Goal: Navigation & Orientation: Find specific page/section

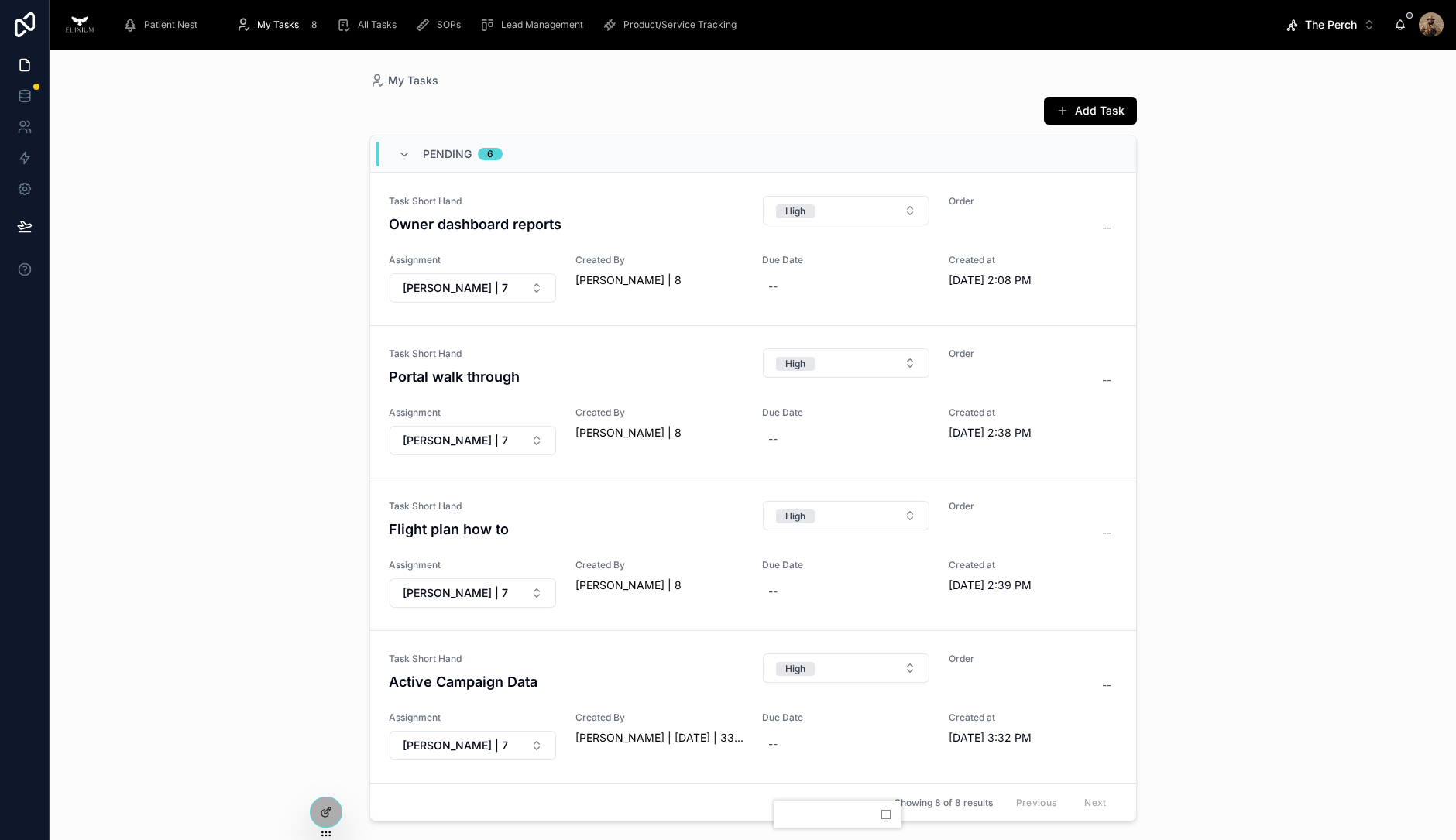
drag, startPoint x: 0, startPoint y: 0, endPoint x: 249, endPoint y: 35, distance: 251.4
click at [249, 35] on div "My Tasks 8" at bounding box center [280, 25] width 88 height 25
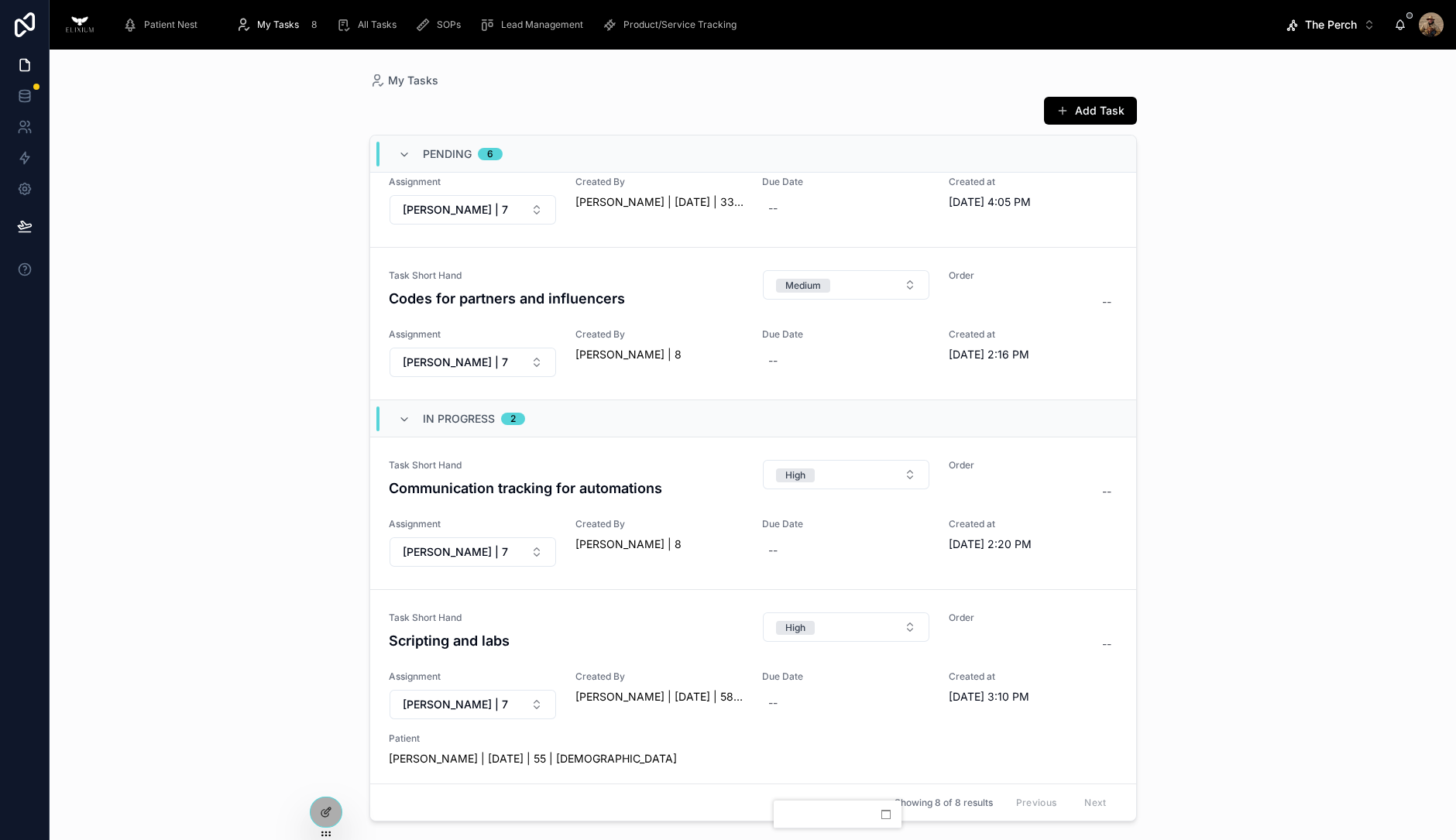
click at [525, 17] on div "Lead Management" at bounding box center [535, 25] width 110 height 25
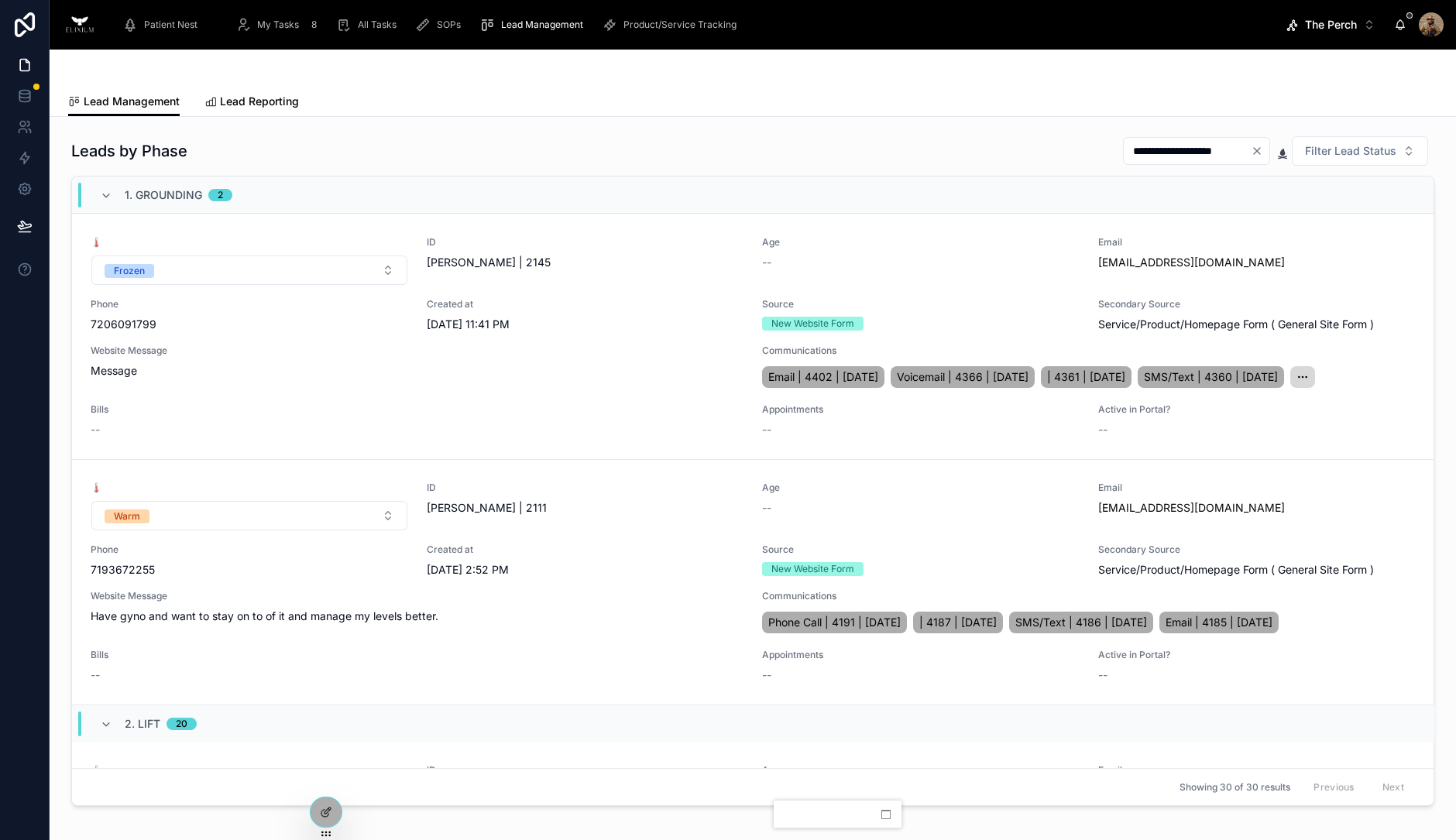
click at [264, 102] on span "Lead Reporting" at bounding box center [259, 101] width 79 height 15
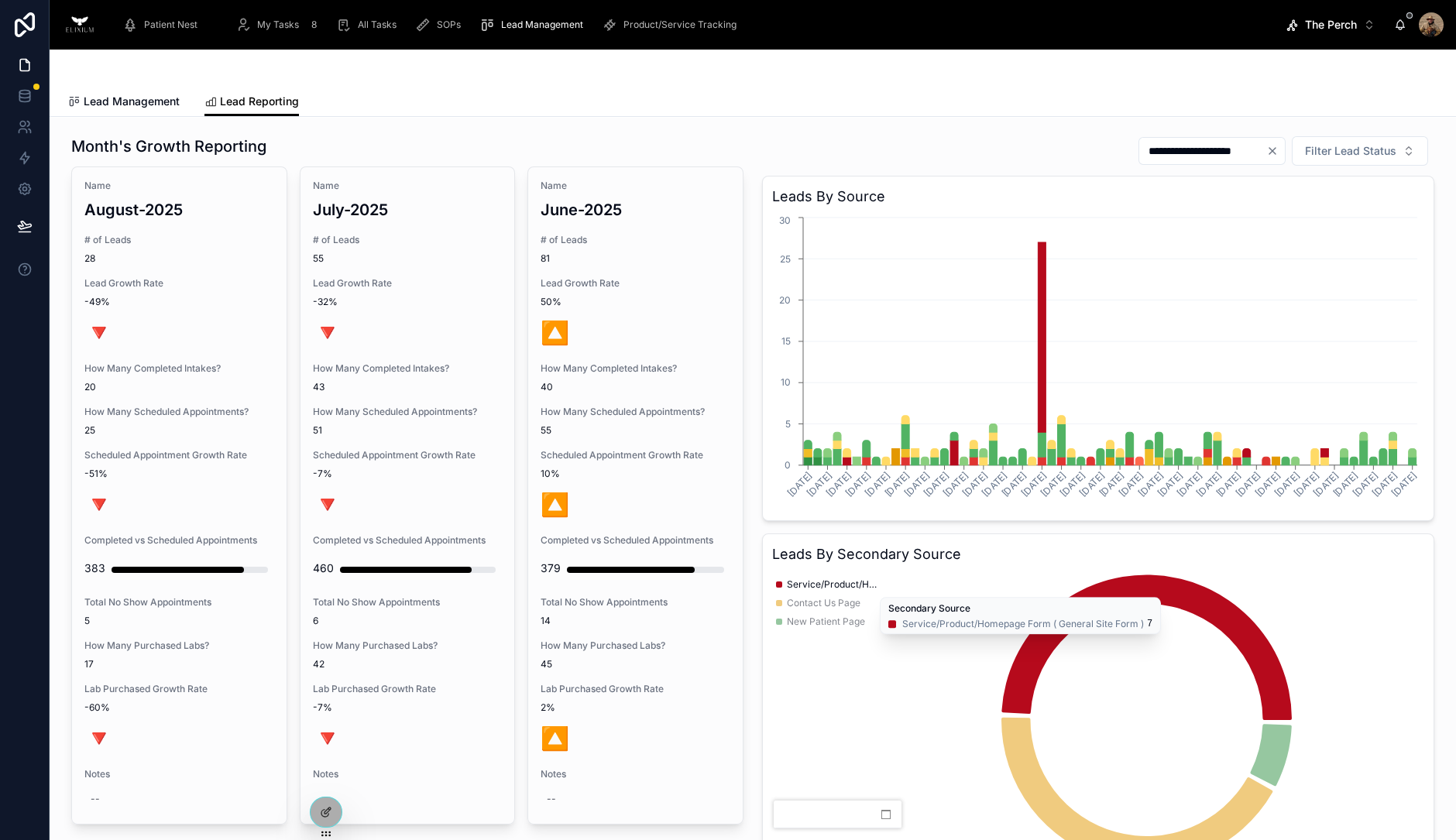
click at [651, 26] on span "Product/Service Tracking" at bounding box center [679, 25] width 113 height 13
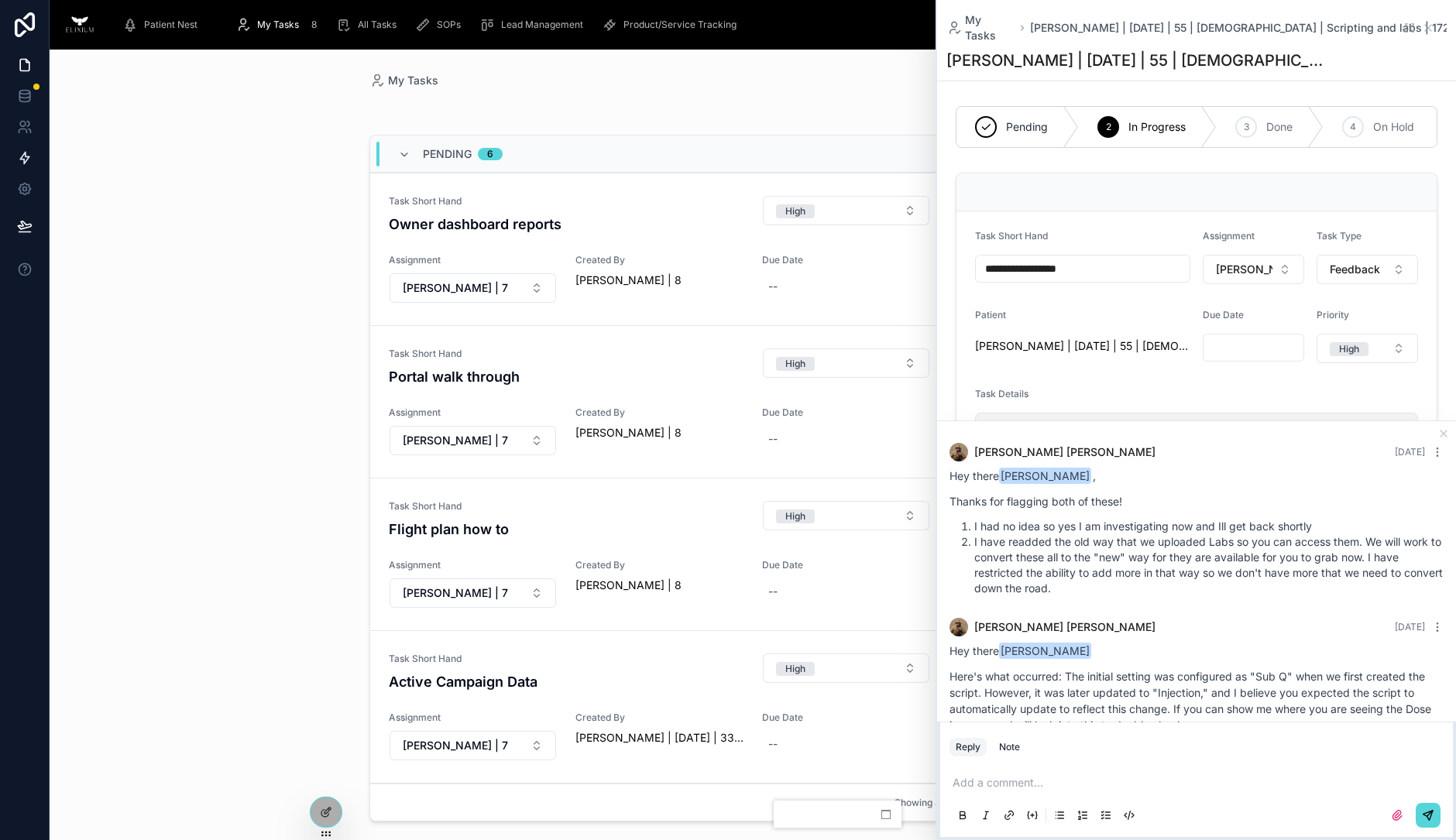
scroll to position [141, 0]
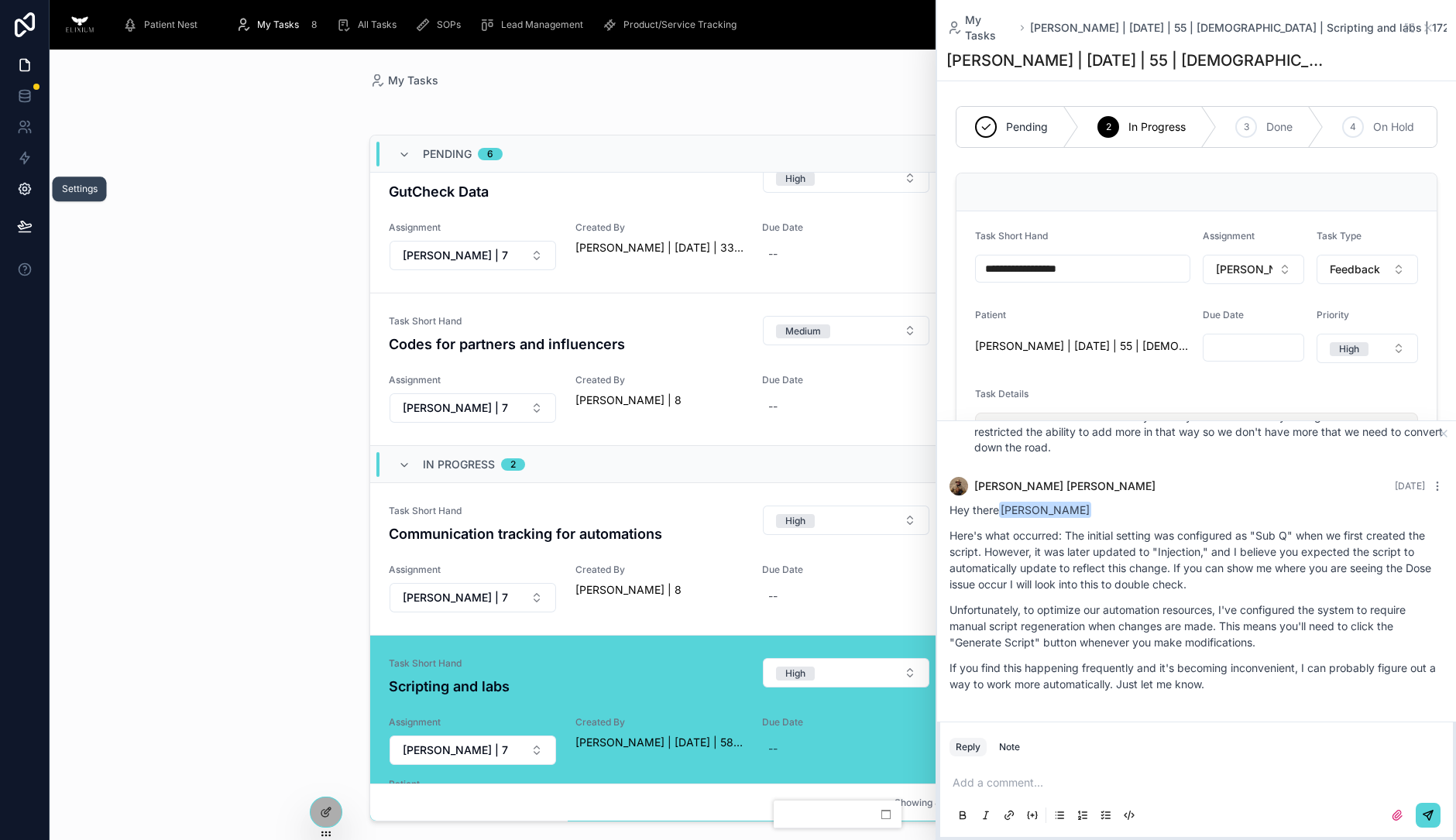
click at [22, 185] on icon at bounding box center [24, 189] width 12 height 12
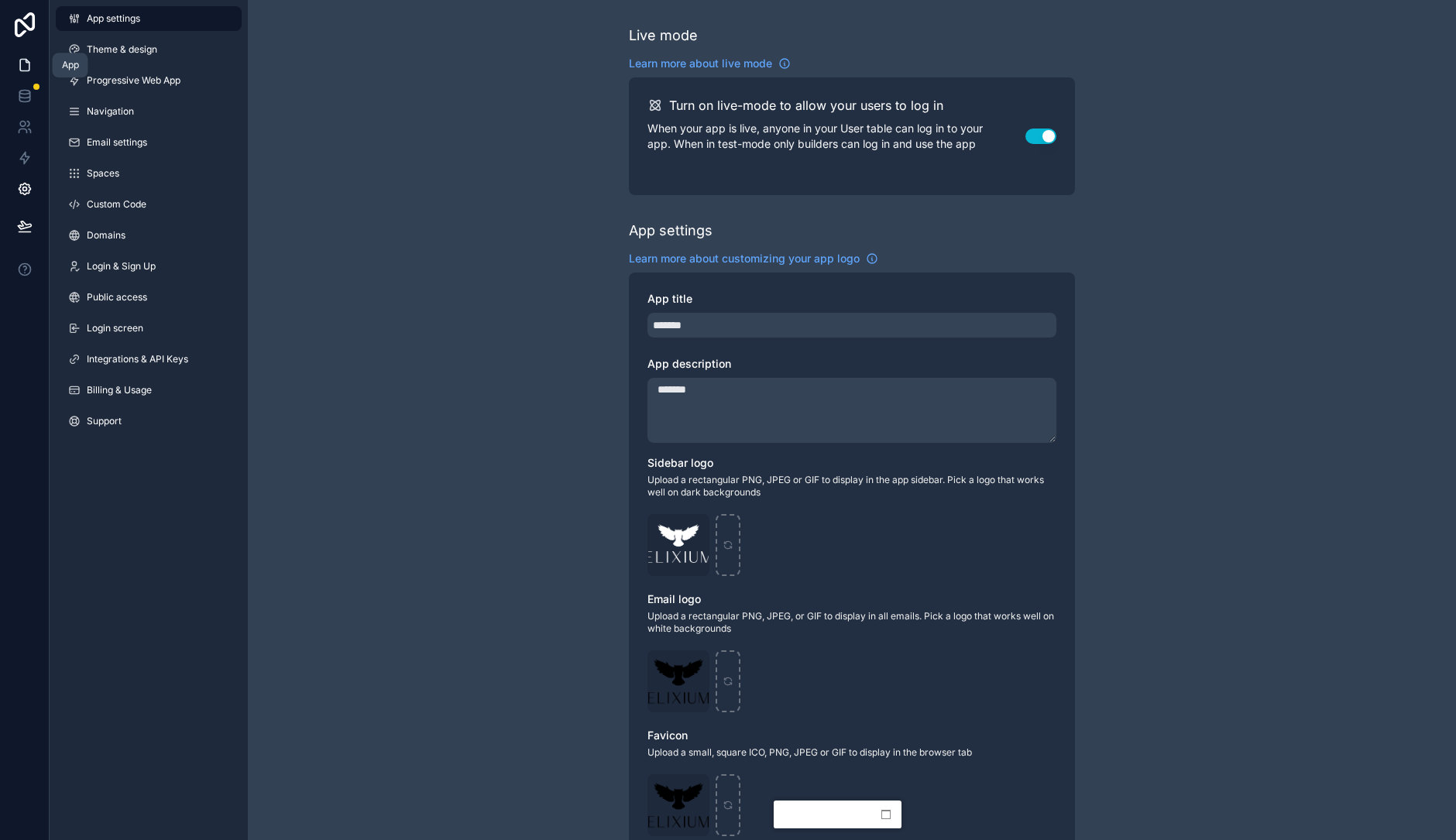
click at [17, 61] on icon at bounding box center [24, 65] width 15 height 15
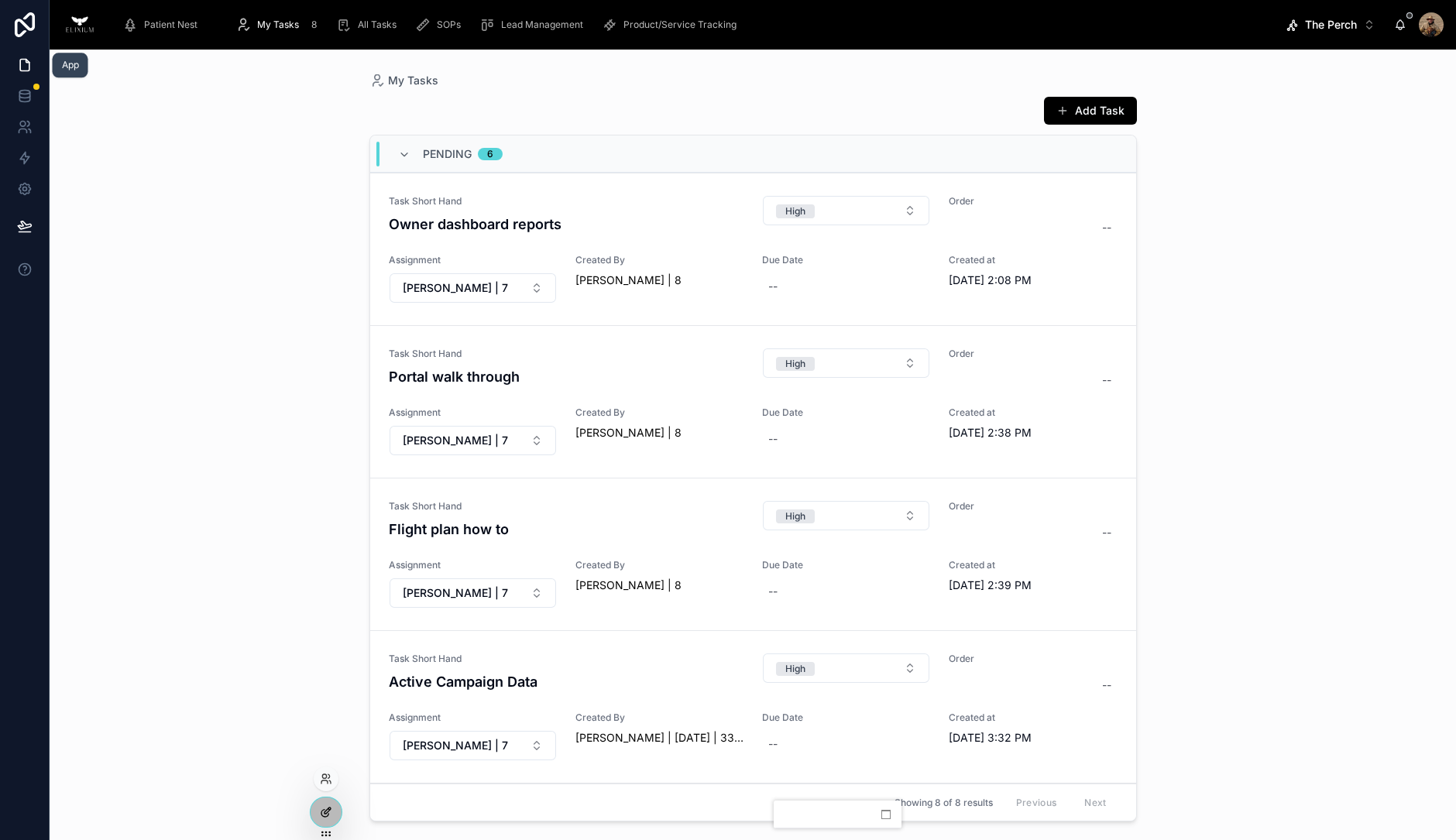
click at [327, 810] on icon at bounding box center [328, 811] width 6 height 6
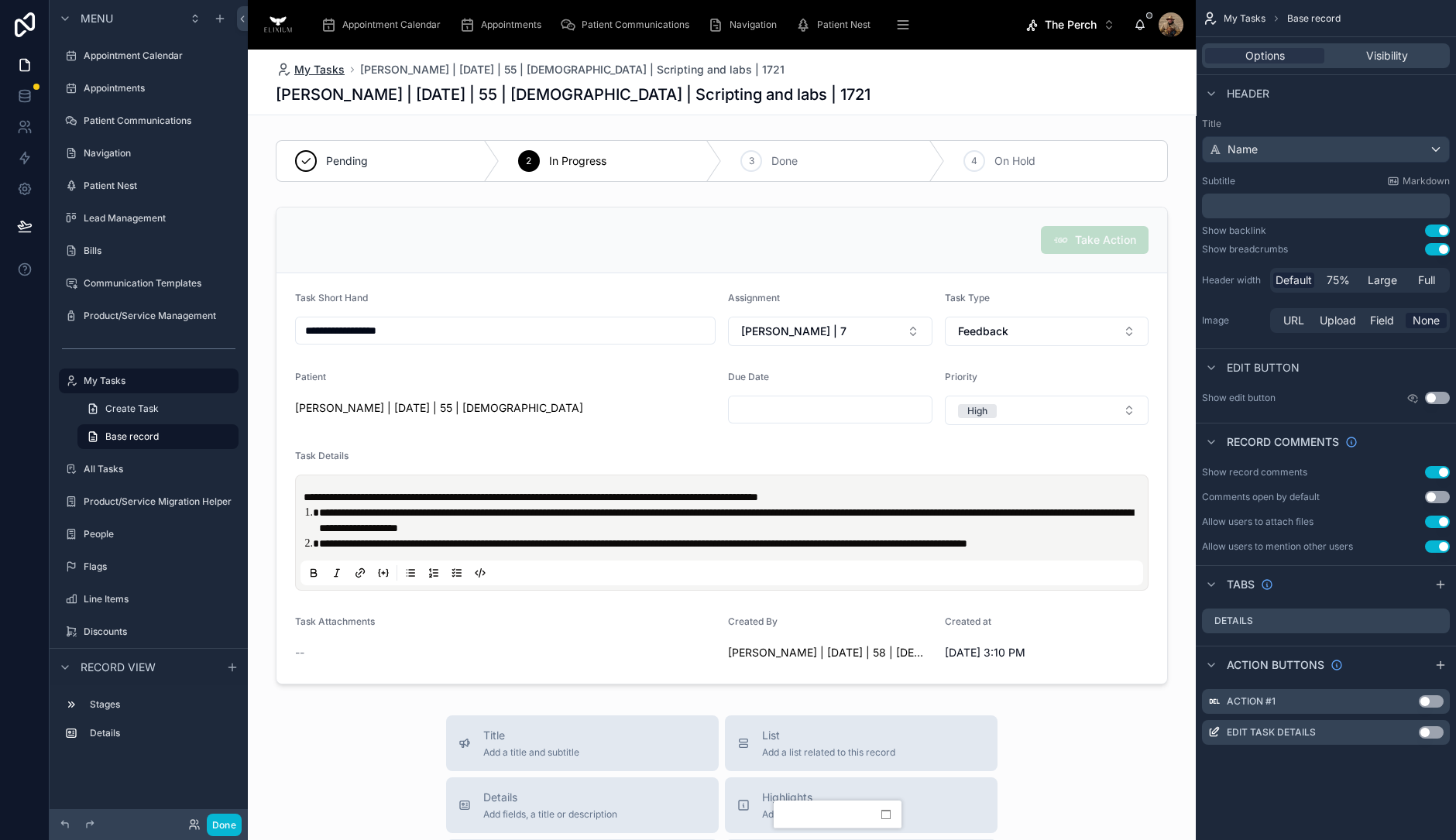
click at [313, 72] on span "My Tasks" at bounding box center [319, 70] width 50 height 15
